Goal: Find specific page/section: Find specific page/section

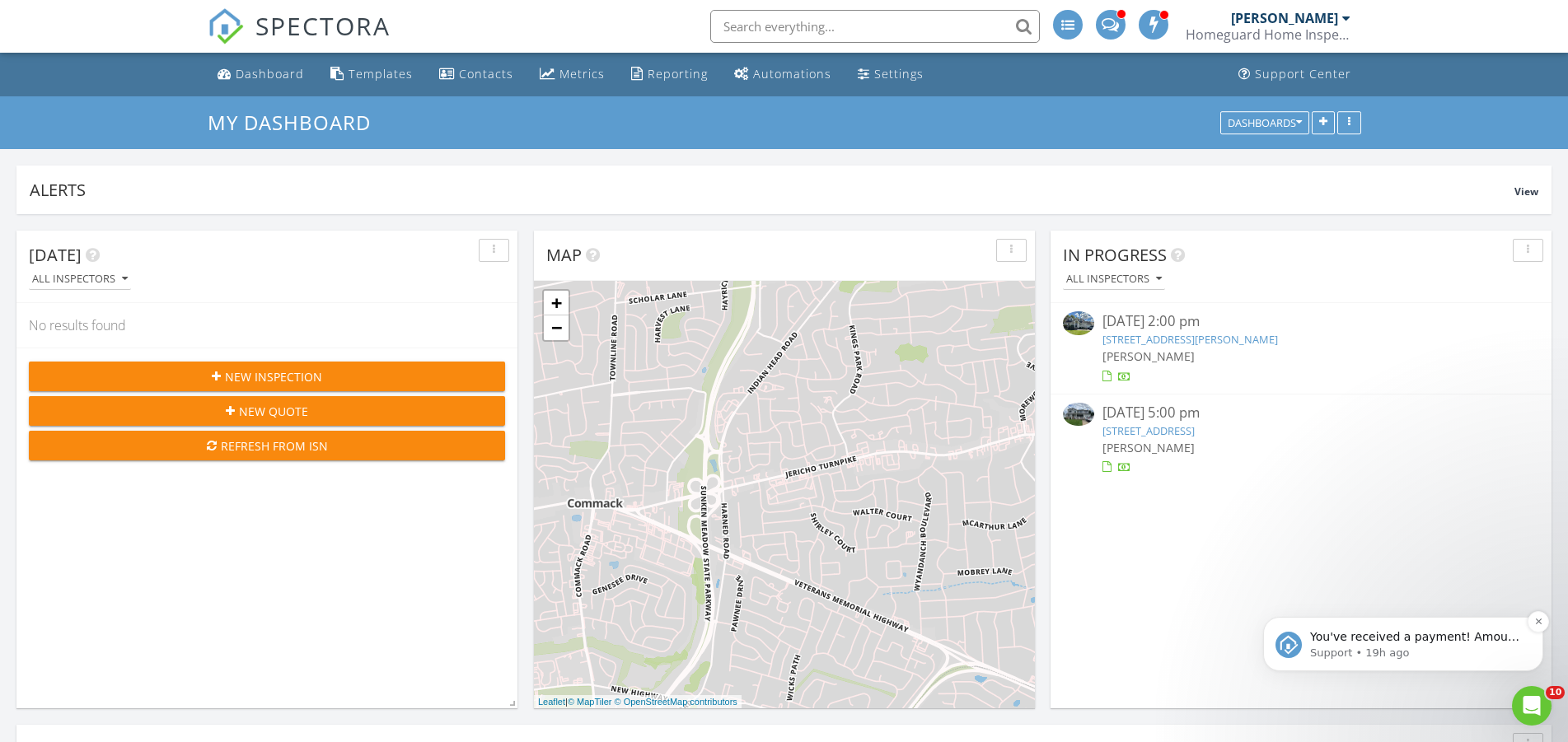
click at [1401, 635] on p "You've received a payment! Amount $860.00 Fee $0.00 Net $860.00 Transaction # I…" at bounding box center [1416, 637] width 213 height 17
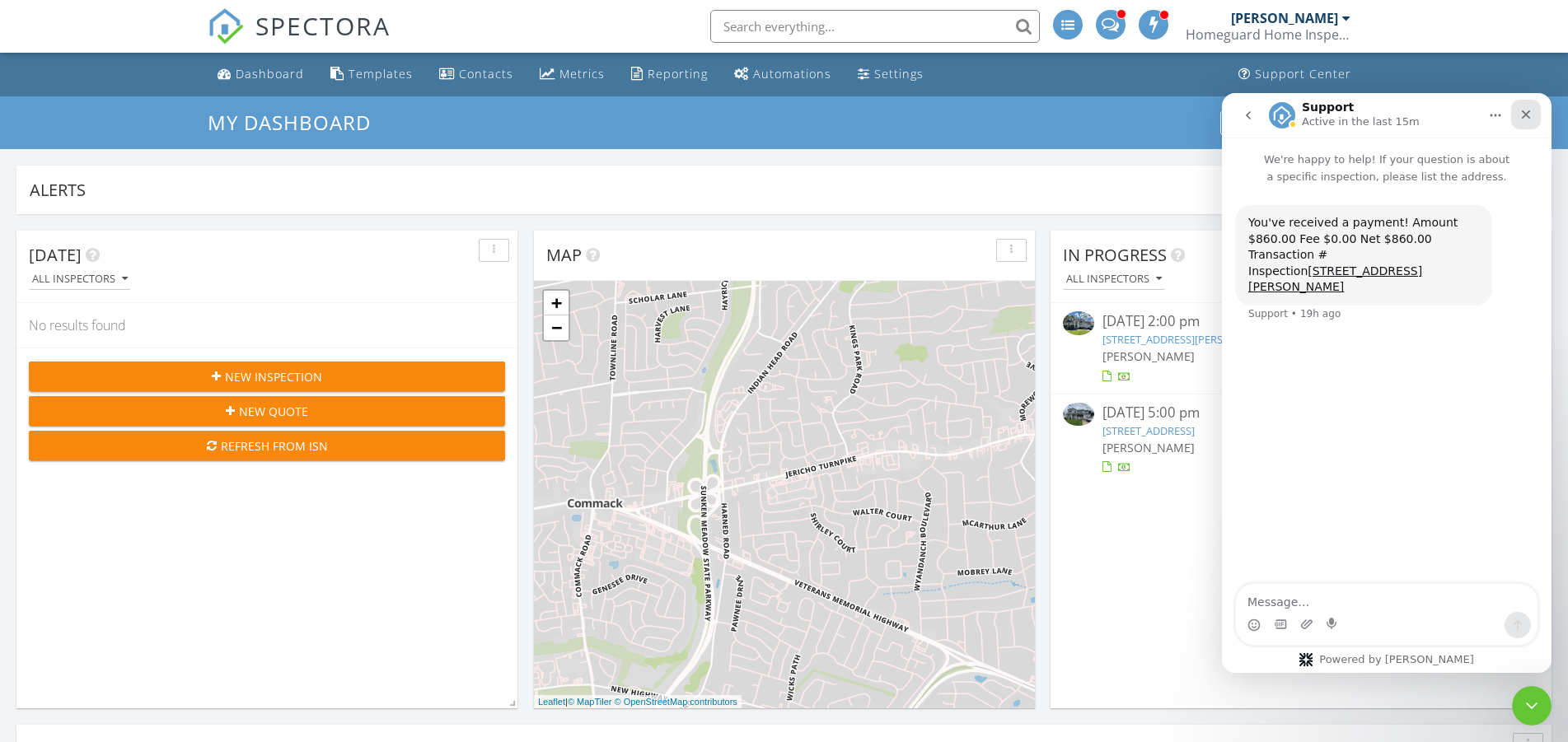
click at [1531, 118] on icon "Close" at bounding box center [1525, 114] width 13 height 13
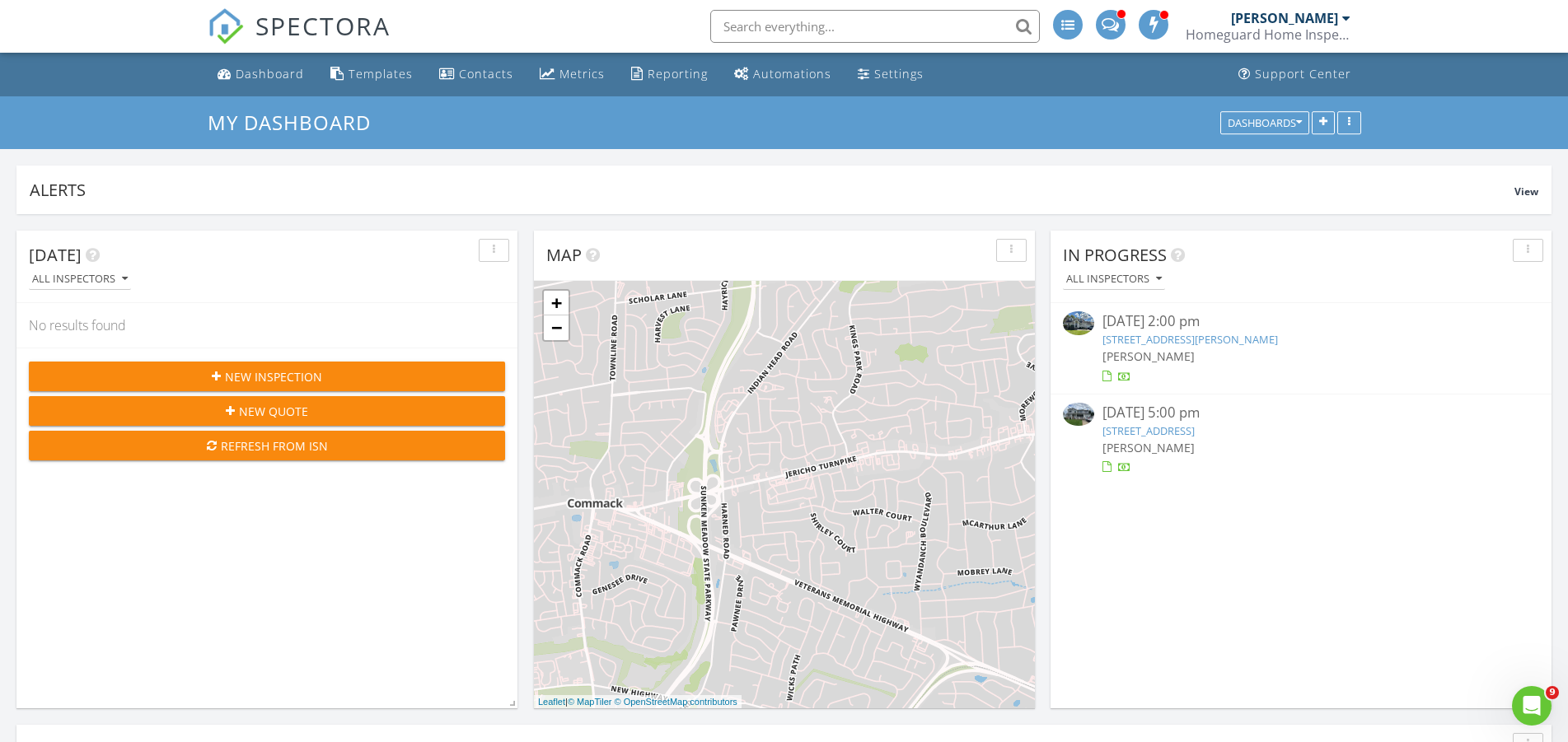
drag, startPoint x: 1186, startPoint y: 375, endPoint x: 1194, endPoint y: 383, distance: 11.3
click at [1186, 347] on link "87 Brenner Ave, Bethpage, NY 11714" at bounding box center [1190, 339] width 175 height 15
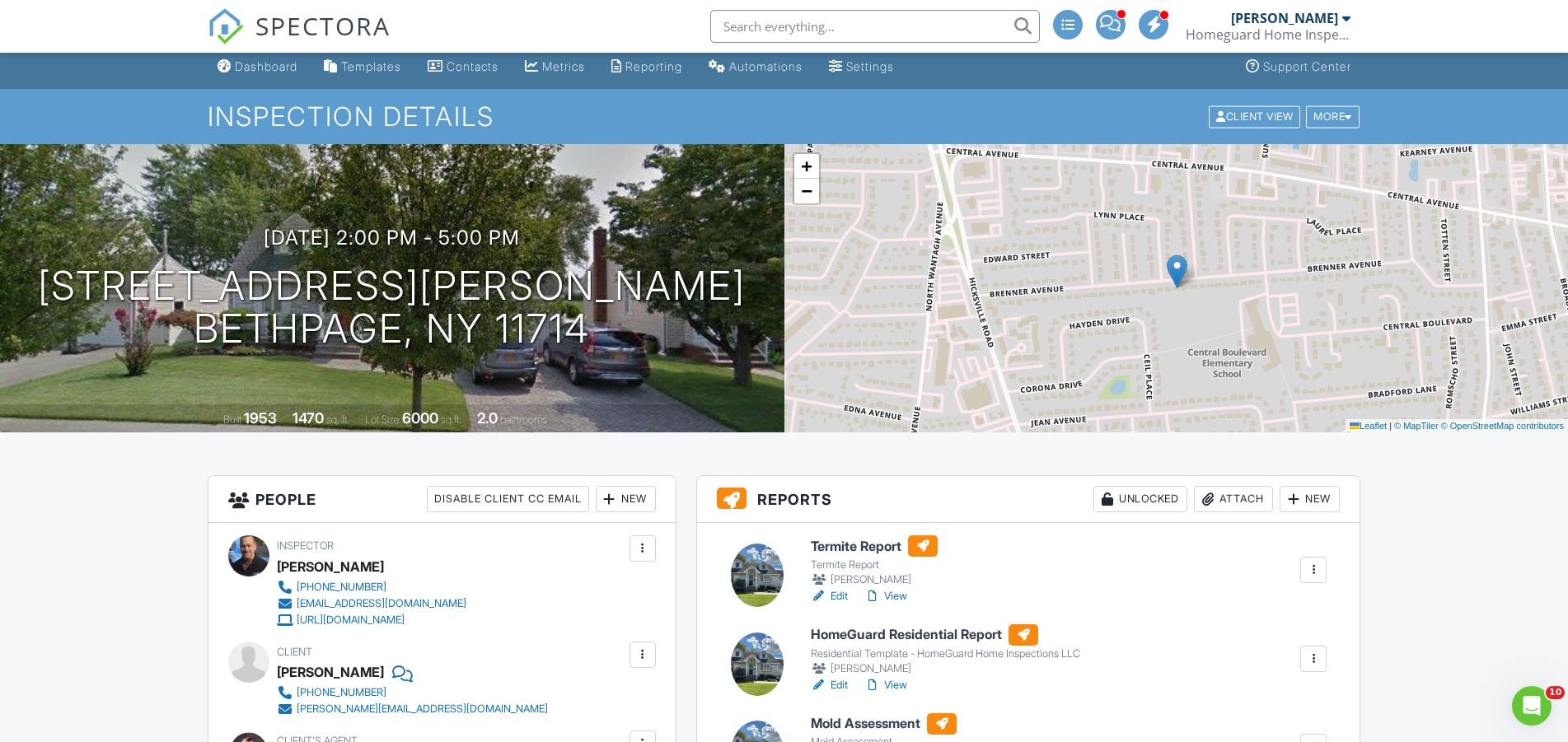
scroll to position [237, 0]
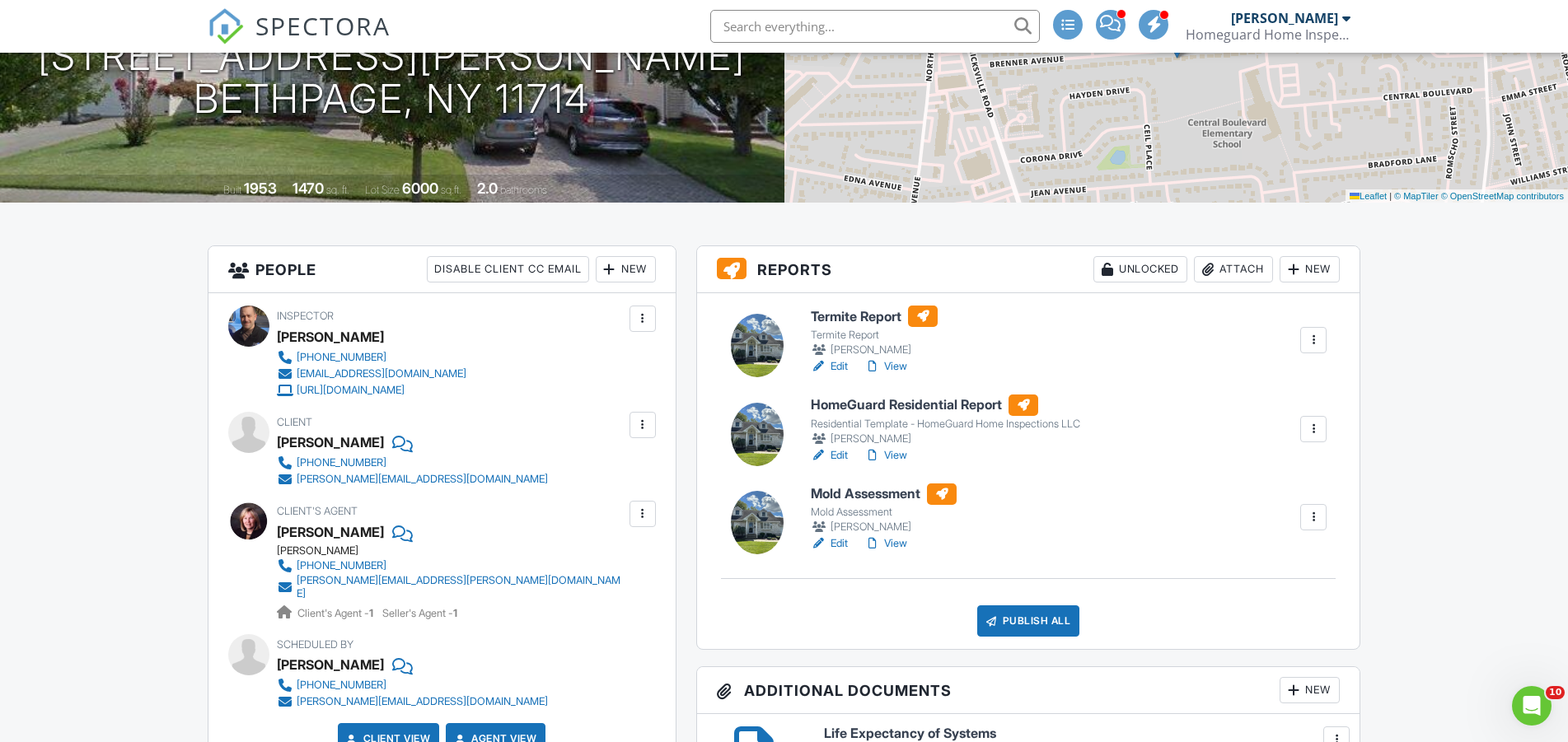
click at [907, 464] on link "View" at bounding box center [885, 455] width 43 height 17
